Goal: Information Seeking & Learning: Learn about a topic

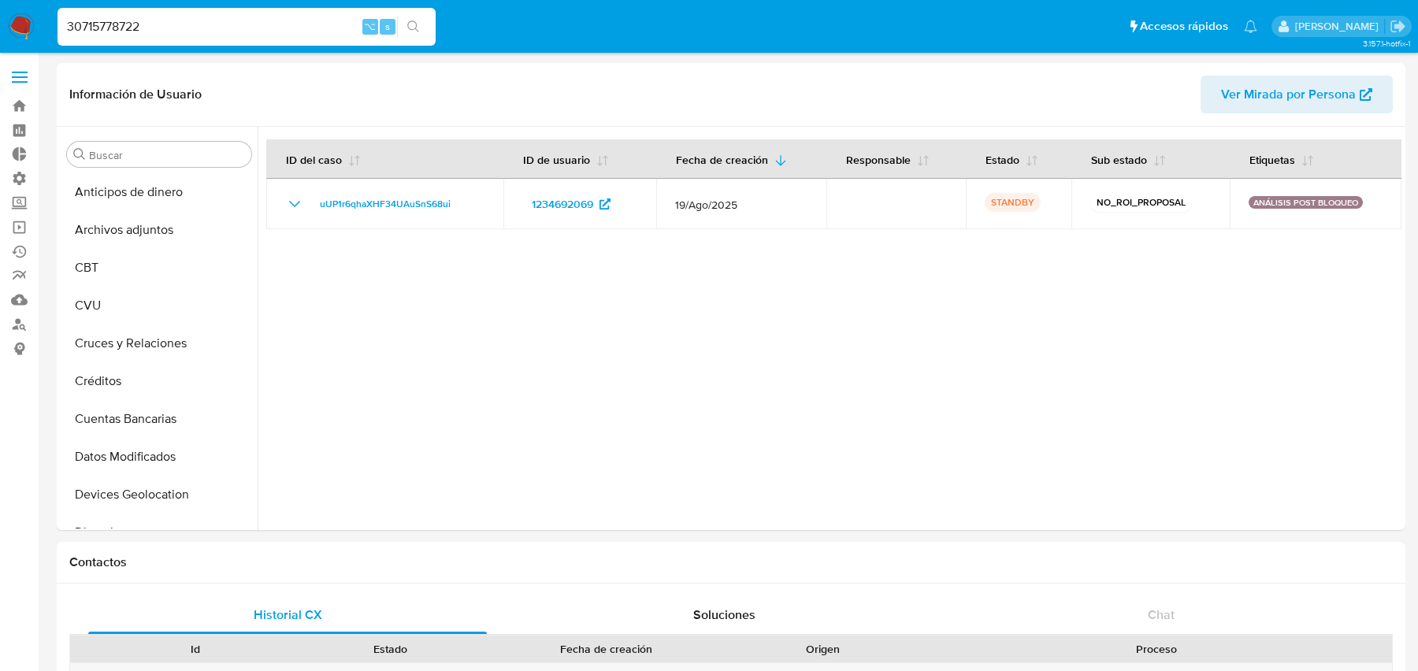
select select "10"
click at [254, 27] on input "30715778722" at bounding box center [247, 27] width 378 height 20
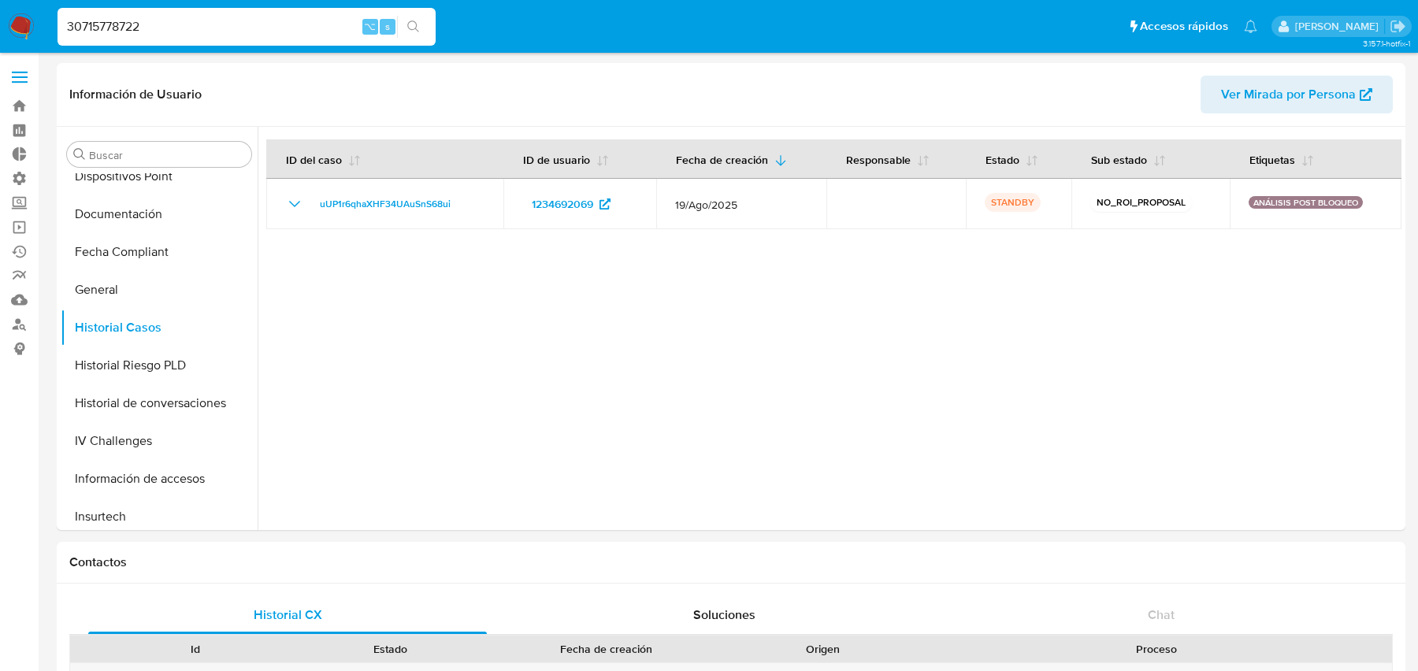
click at [254, 27] on input "30715778722" at bounding box center [247, 27] width 378 height 20
type input "689454388"
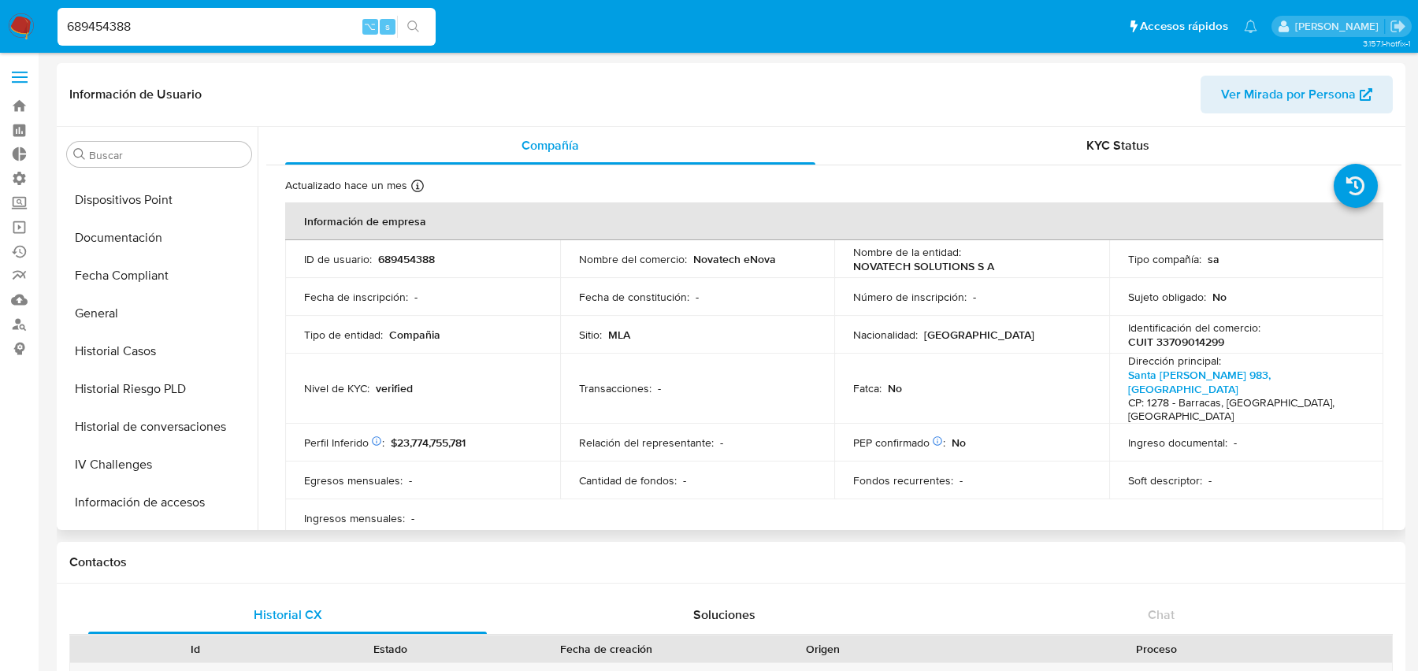
select select "10"
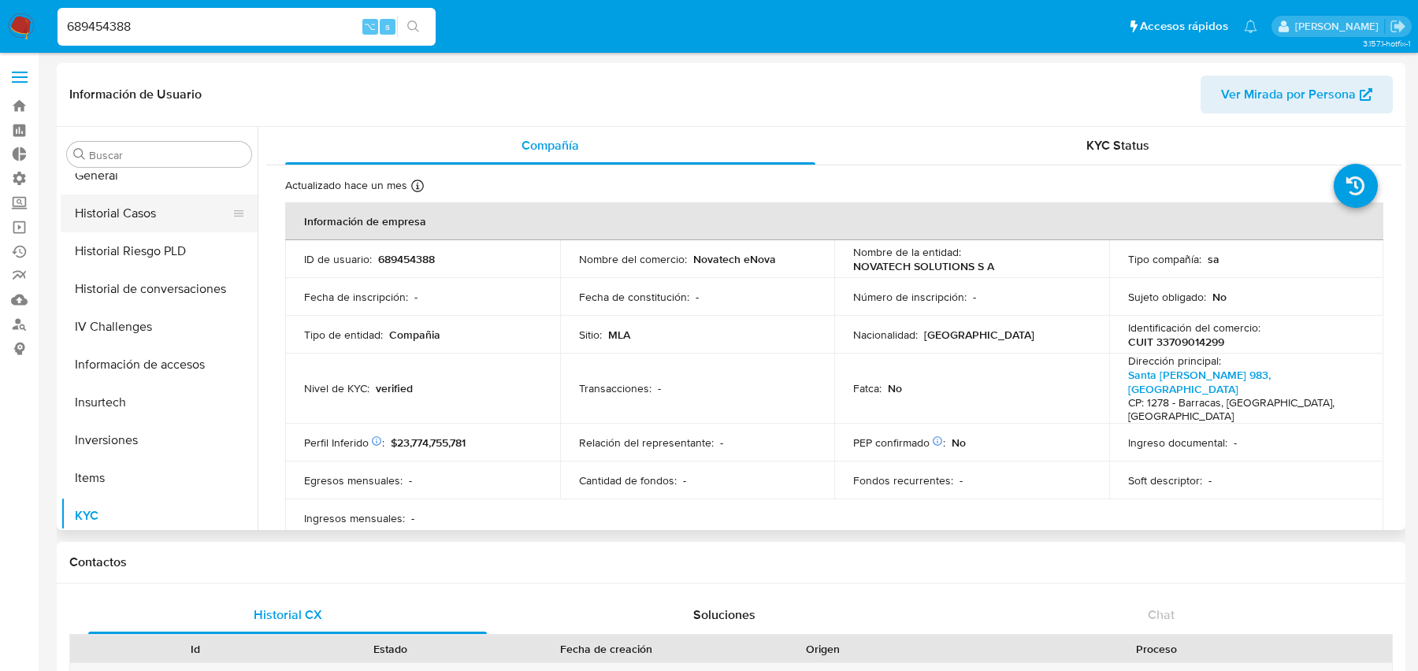
scroll to position [503, 0]
click at [173, 231] on button "Historial Casos" at bounding box center [153, 218] width 184 height 38
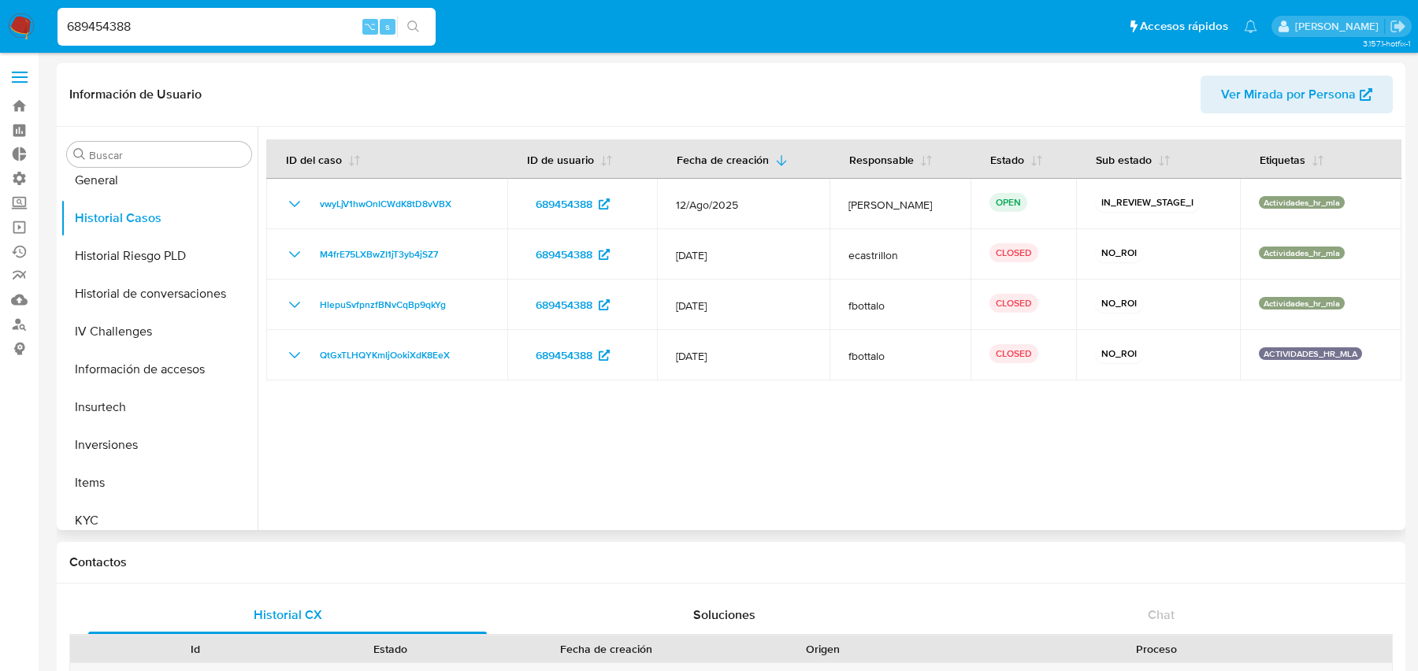
click at [1247, 97] on span "Ver Mirada por Persona" at bounding box center [1288, 95] width 135 height 38
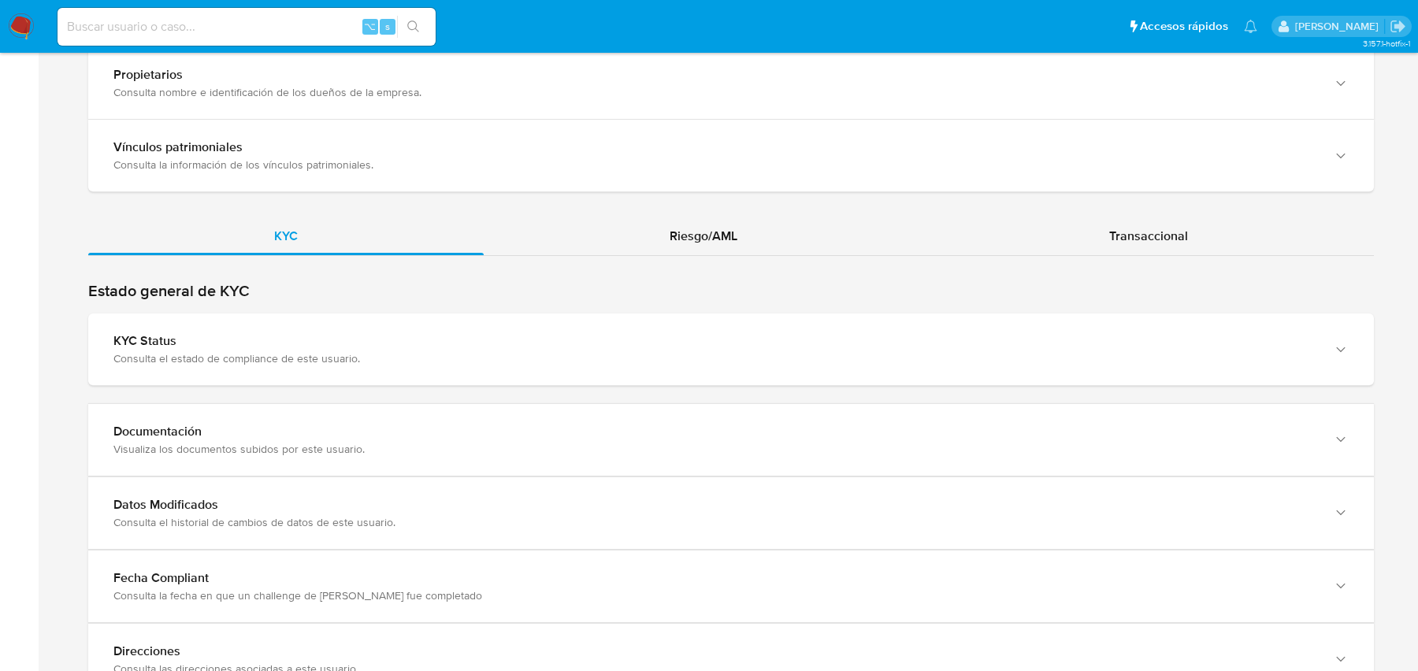
scroll to position [1448, 0]
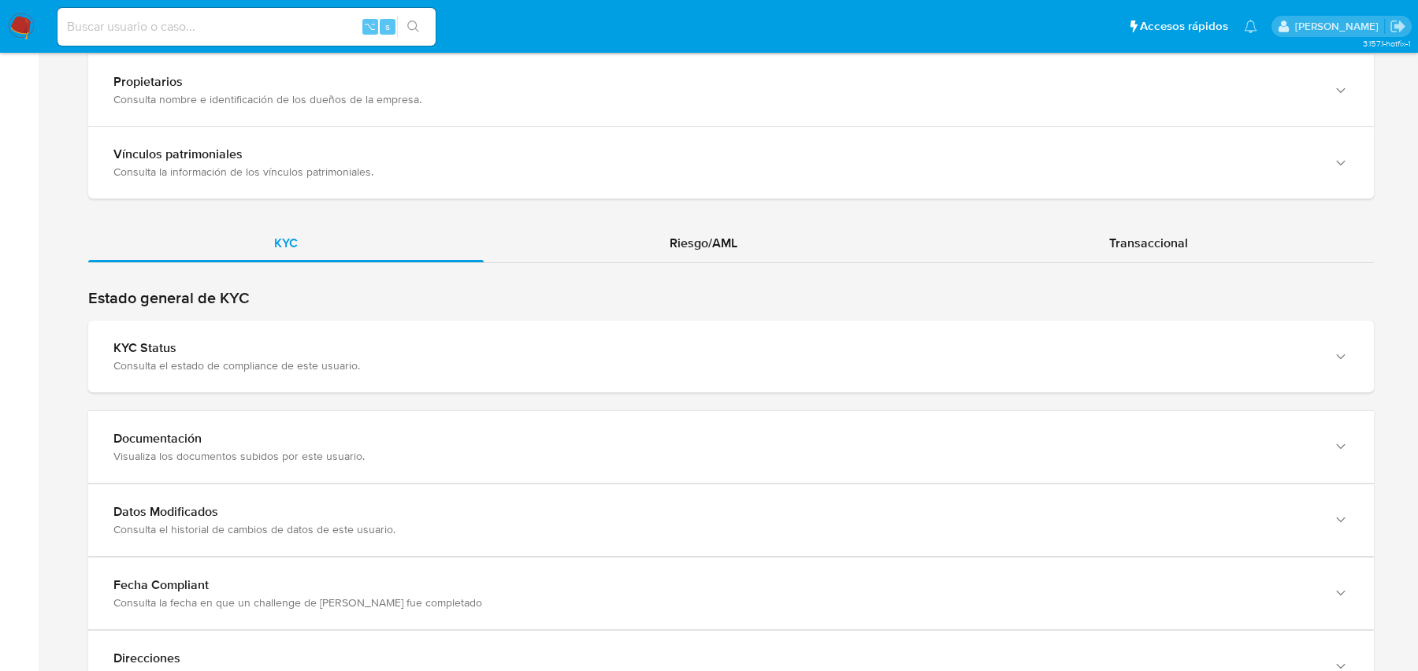
click at [724, 234] on span "Riesgo/AML" at bounding box center [704, 243] width 68 height 18
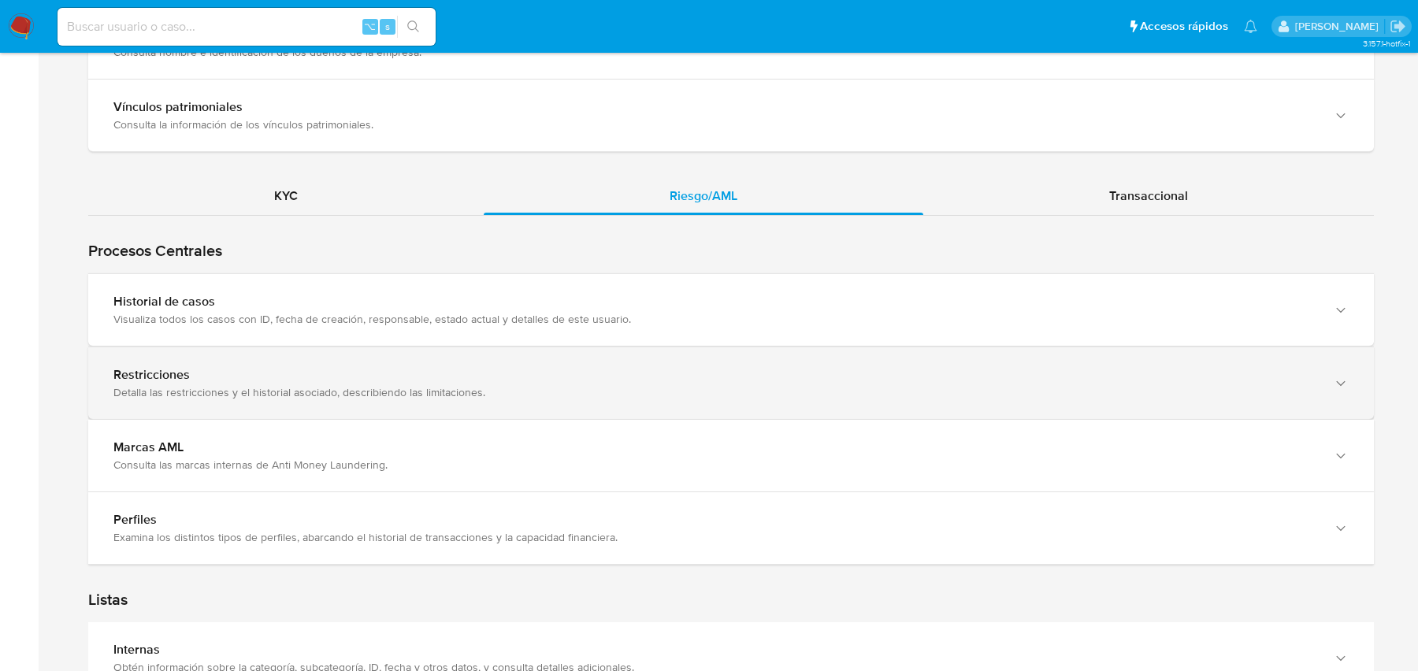
scroll to position [1546, 0]
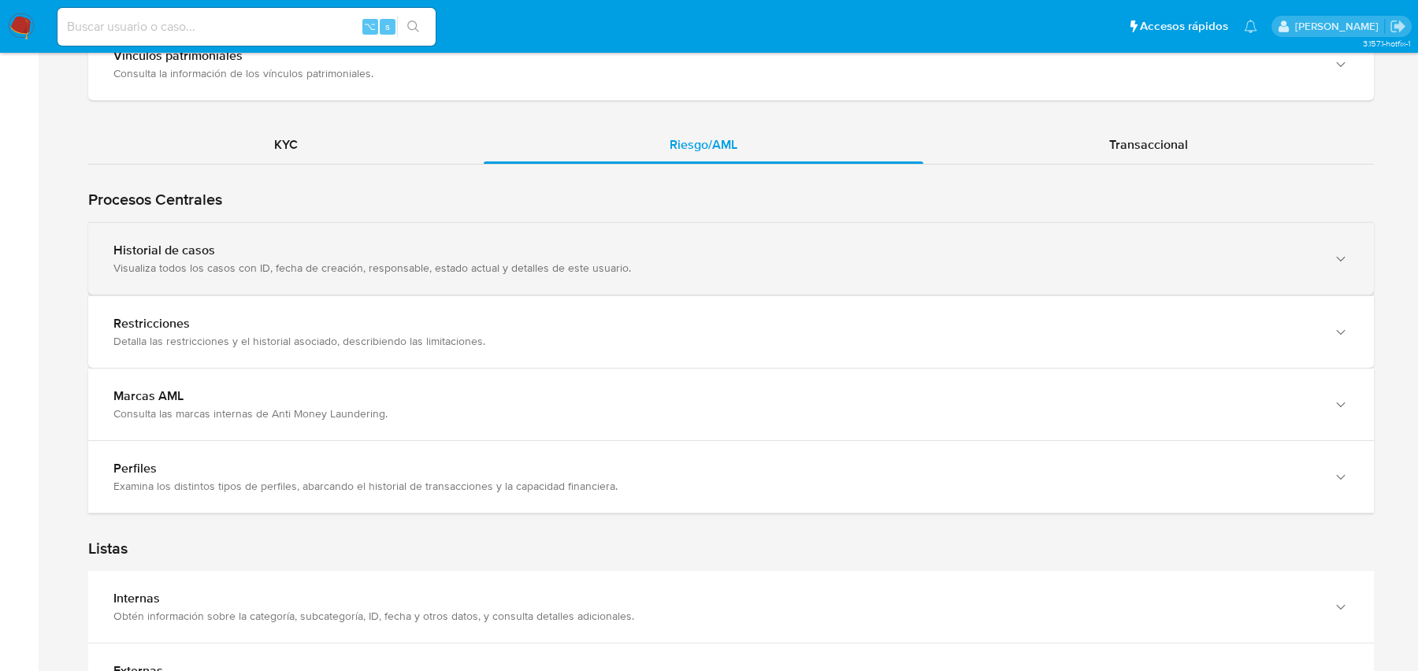
click at [538, 261] on div "Visualiza todos los casos con ID, fecha de creación, responsable, estado actual…" at bounding box center [715, 268] width 1204 height 14
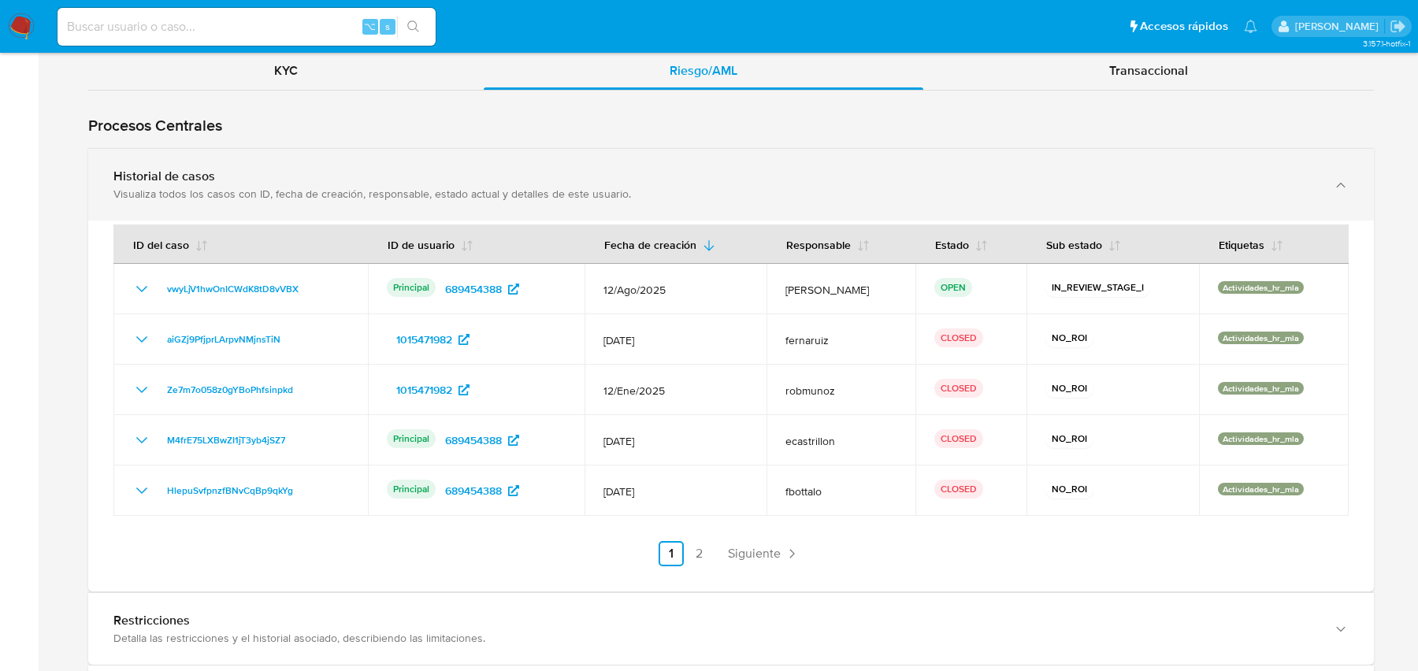
scroll to position [1651, 0]
